Goal: Navigation & Orientation: Find specific page/section

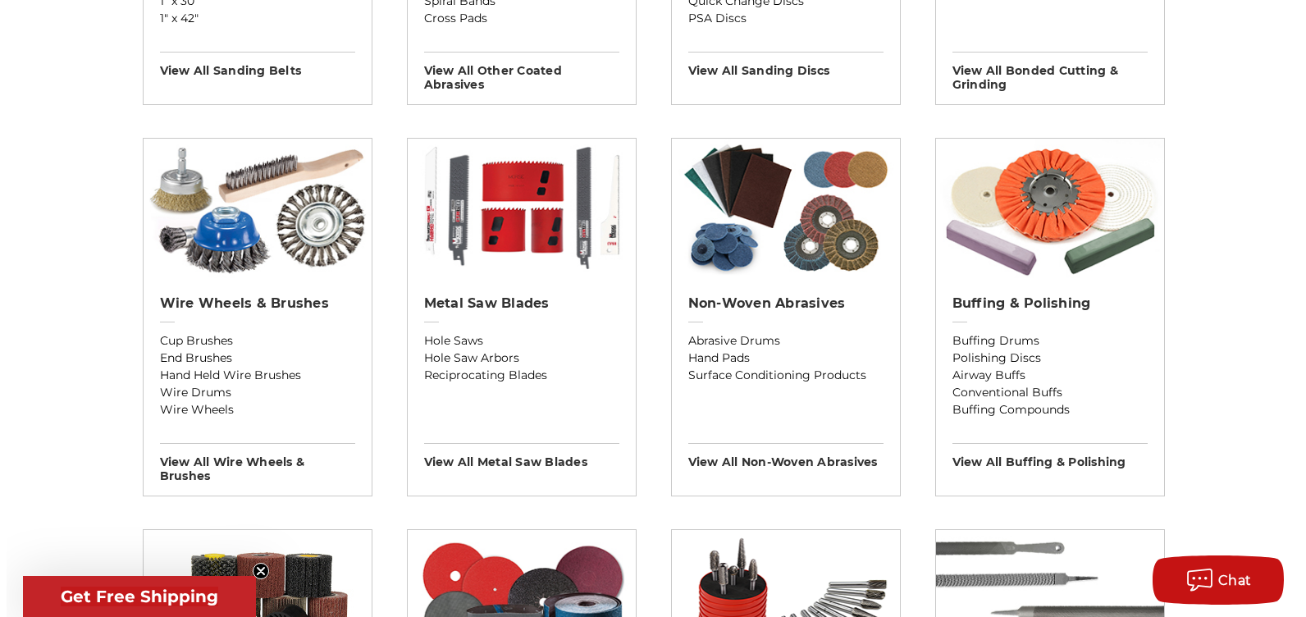
scroll to position [1148, 0]
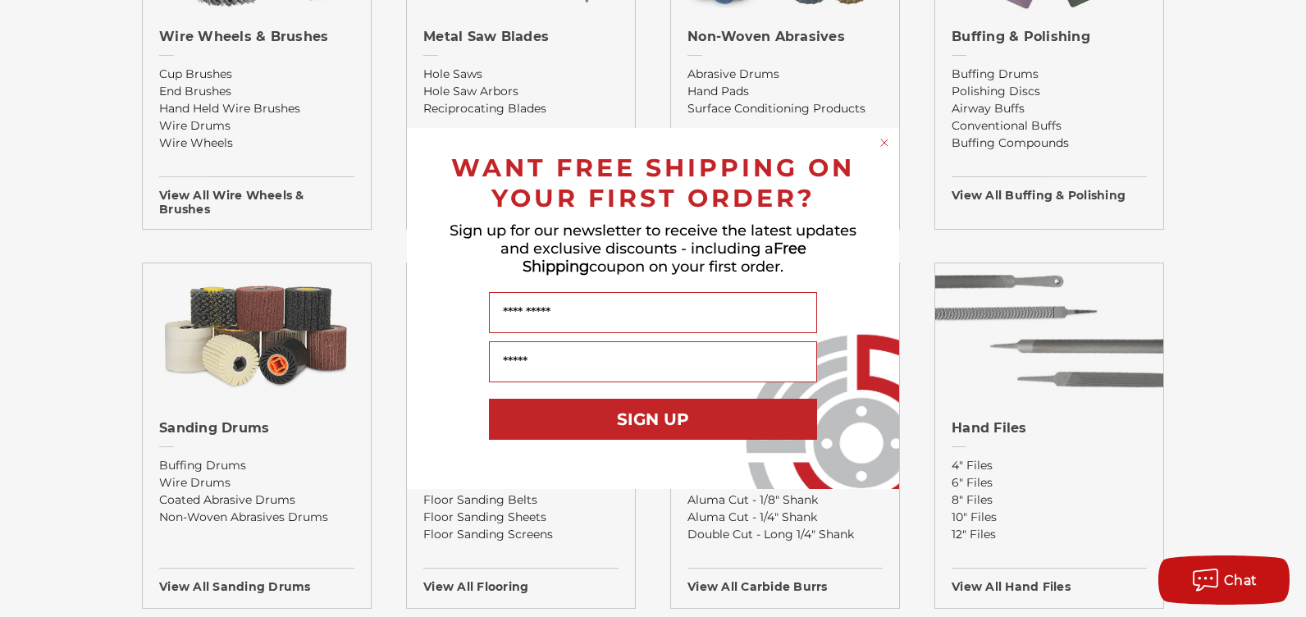
click at [463, 125] on div "Close dialog WANT FREE SHIPPING ON YOUR FIRST ORDER? Sign up for our newsletter…" at bounding box center [653, 308] width 1306 height 617
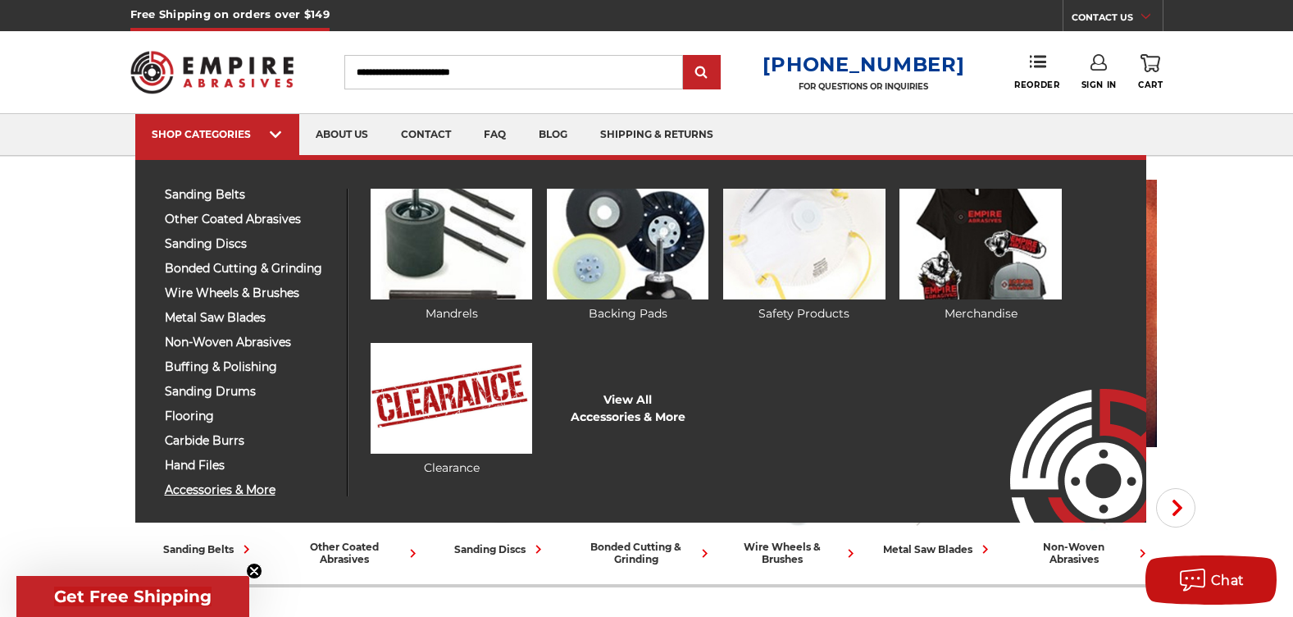
click at [226, 493] on span "accessories & more" at bounding box center [250, 490] width 170 height 12
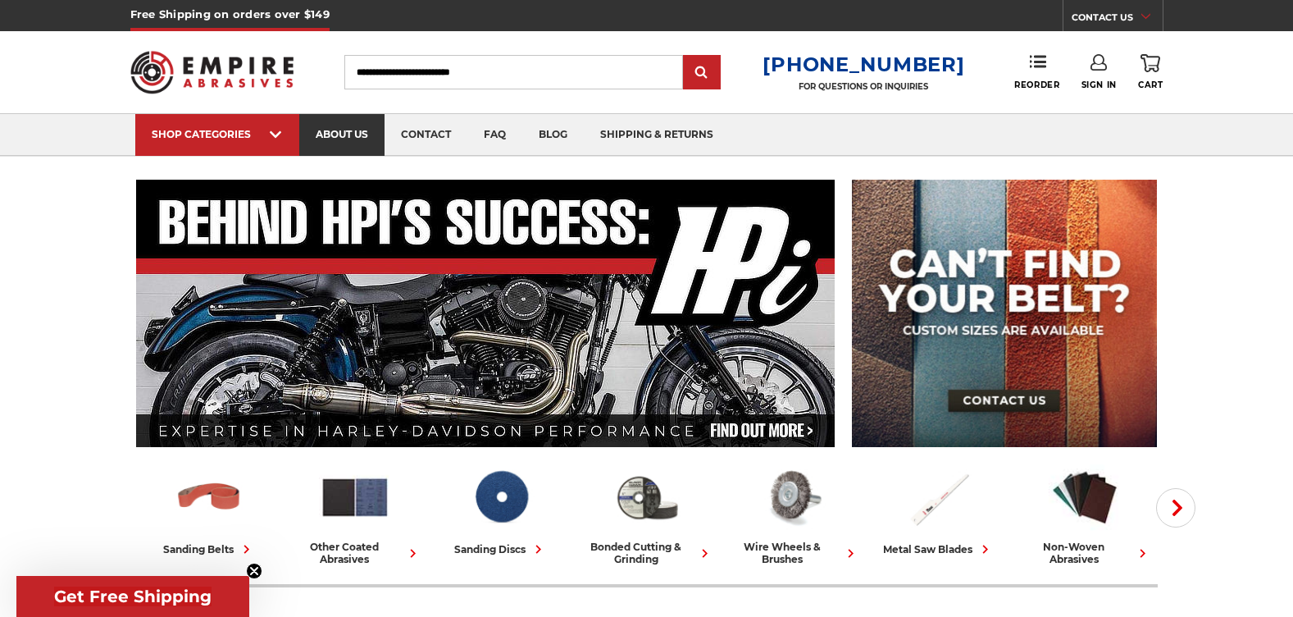
click at [345, 140] on link "about us" at bounding box center [341, 135] width 85 height 42
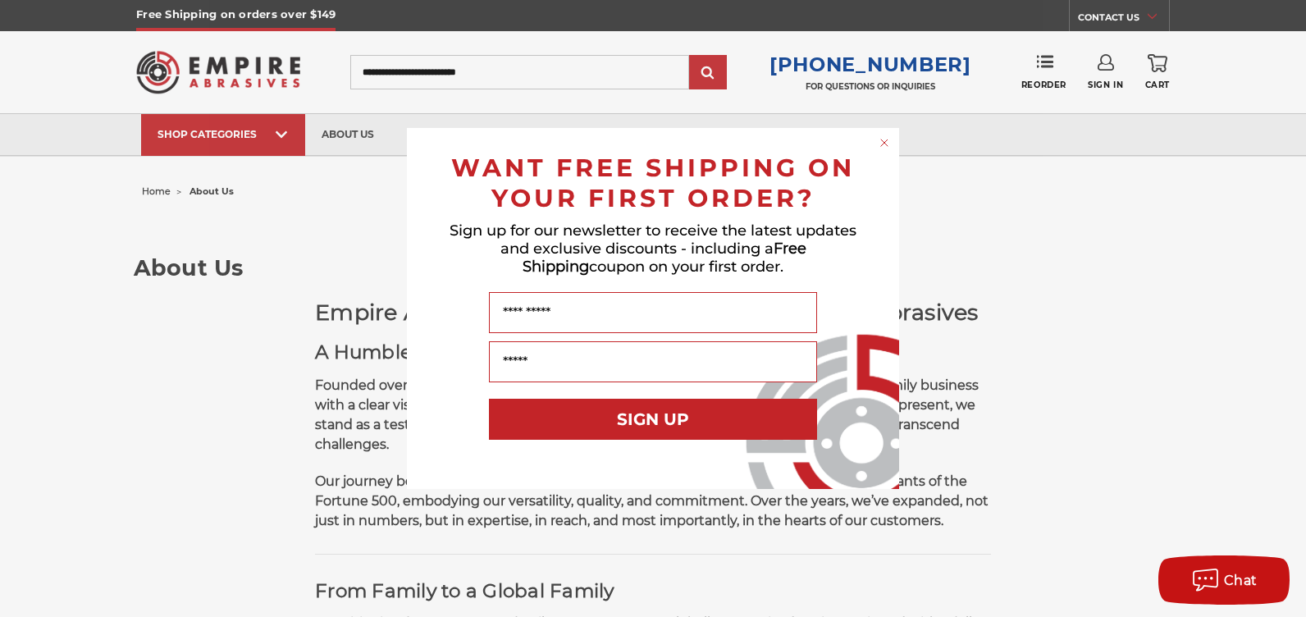
click at [885, 141] on circle "Close dialog" at bounding box center [885, 143] width 16 height 16
